Goal: Information Seeking & Learning: Learn about a topic

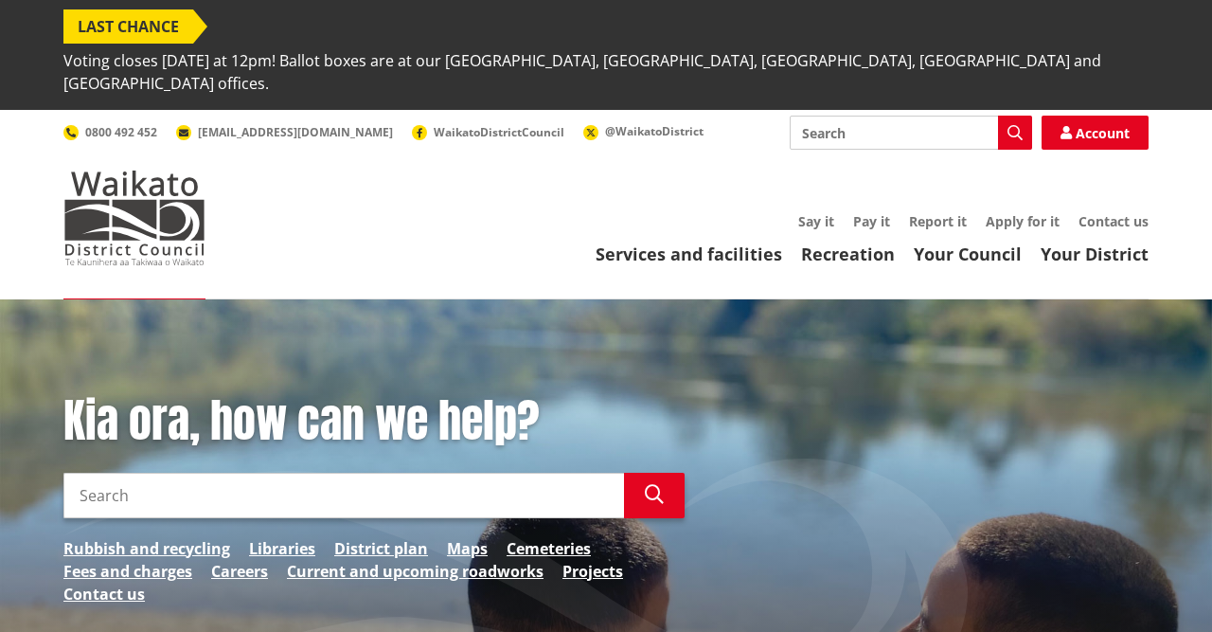
click at [849, 116] on input "Search" at bounding box center [911, 133] width 242 height 34
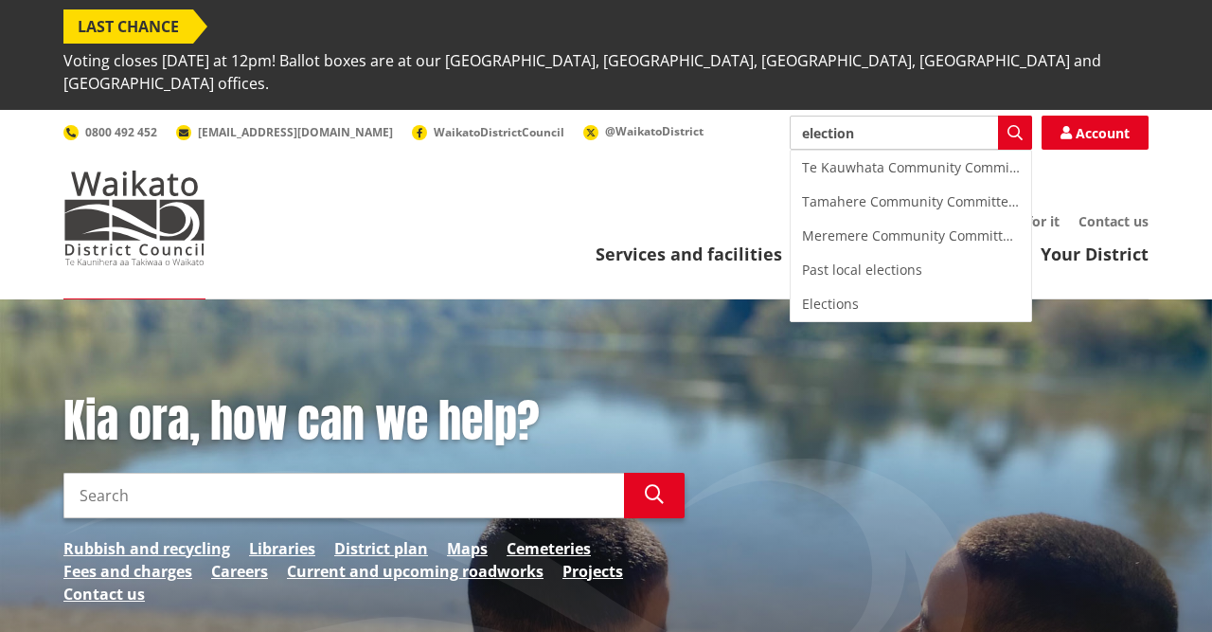
click at [939, 116] on input "election" at bounding box center [911, 133] width 242 height 34
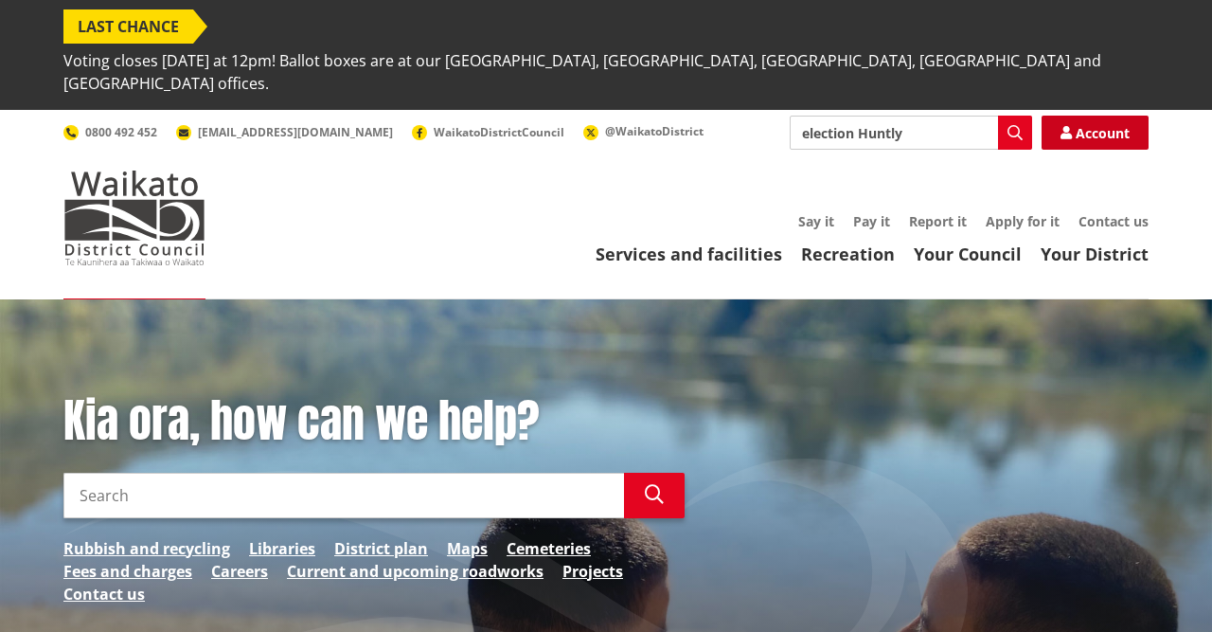
type input "election Huntly"
click at [1074, 116] on link "Account" at bounding box center [1095, 133] width 107 height 34
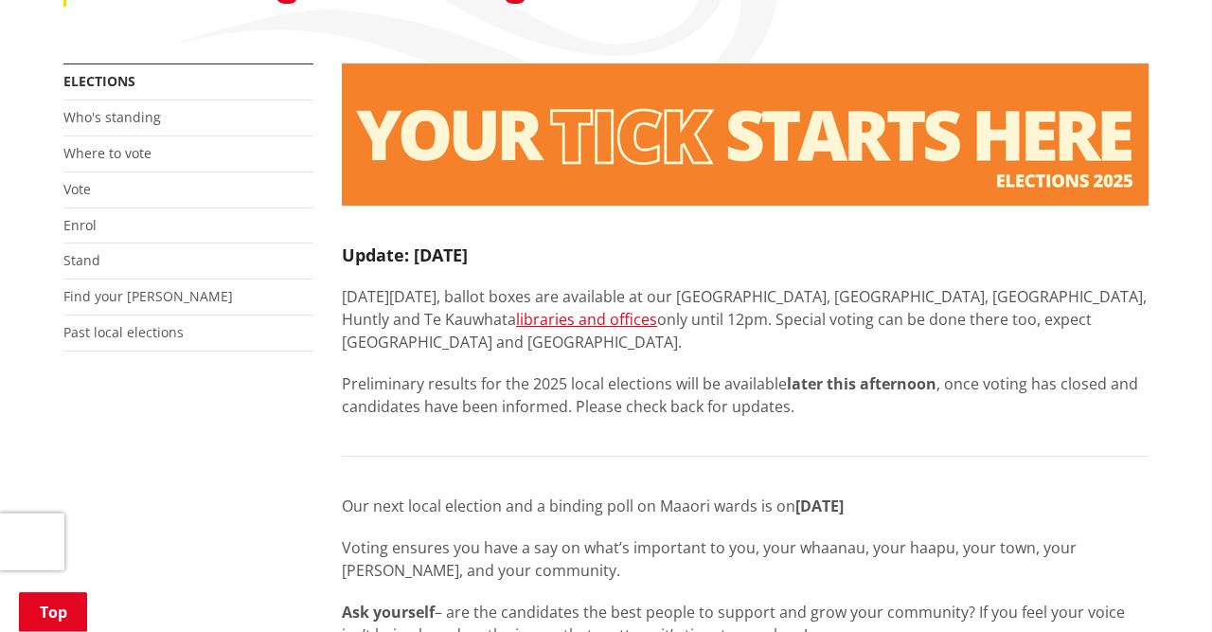
scroll to position [443, 0]
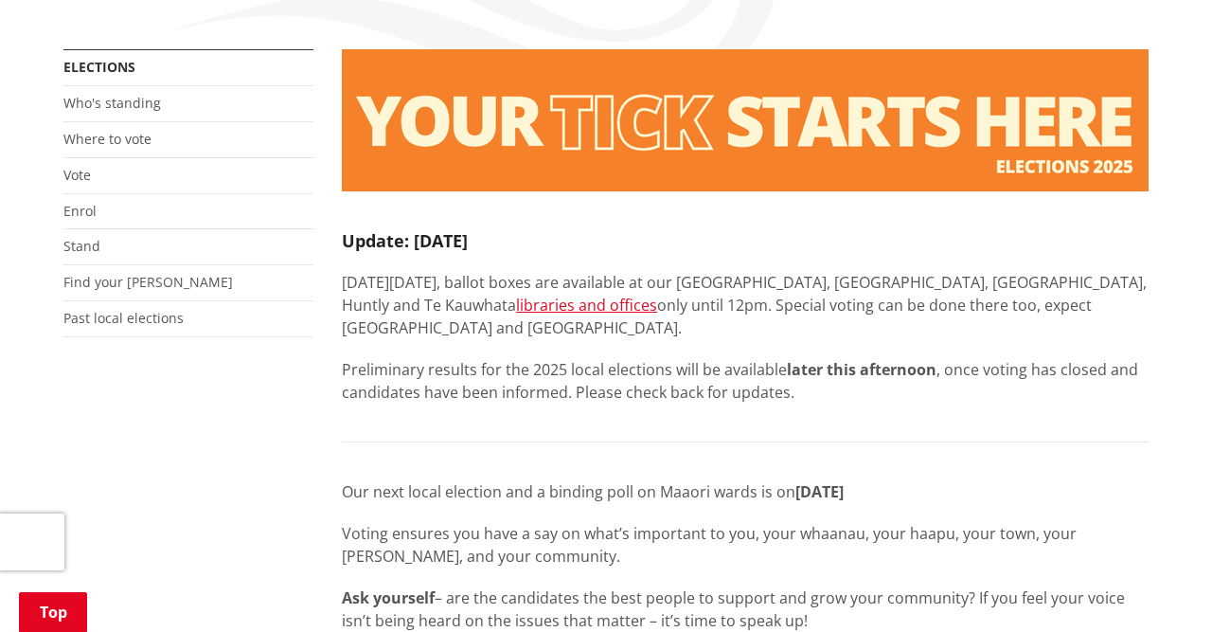
click at [848, 359] on strong "later this afternoon" at bounding box center [862, 369] width 150 height 21
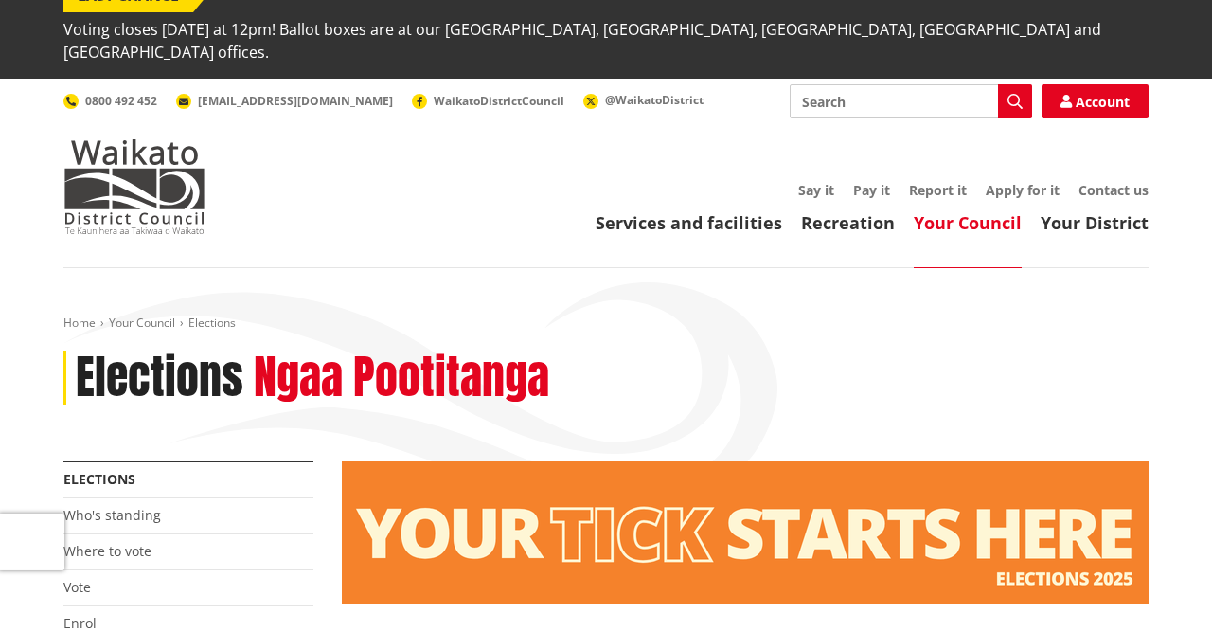
scroll to position [0, 0]
